Goal: Navigation & Orientation: Find specific page/section

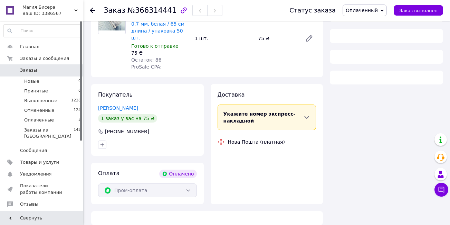
scroll to position [91, 0]
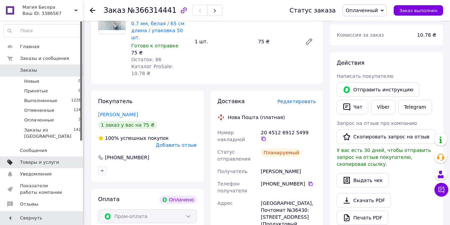
click at [60, 159] on span "Товары и услуги" at bounding box center [42, 162] width 44 height 6
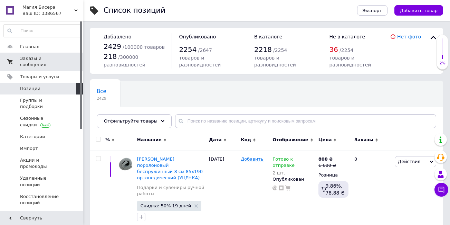
click at [64, 56] on span "0 0" at bounding box center [73, 61] width 19 height 12
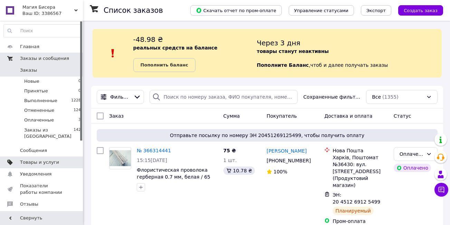
click at [65, 159] on span at bounding box center [73, 162] width 19 height 6
